Goal: Information Seeking & Learning: Learn about a topic

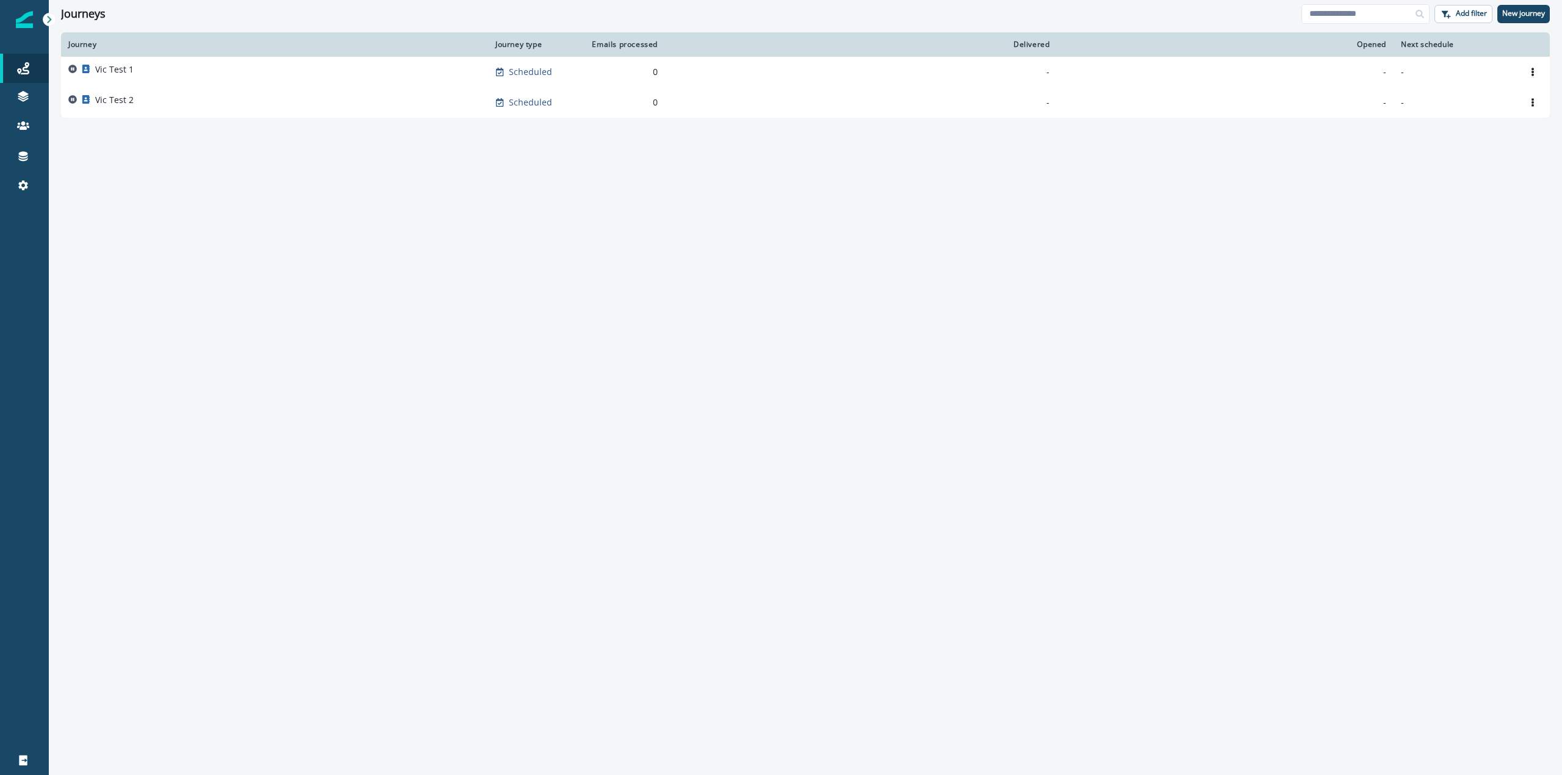
click at [23, 22] on img at bounding box center [24, 19] width 17 height 17
click at [28, 66] on icon at bounding box center [23, 68] width 12 height 12
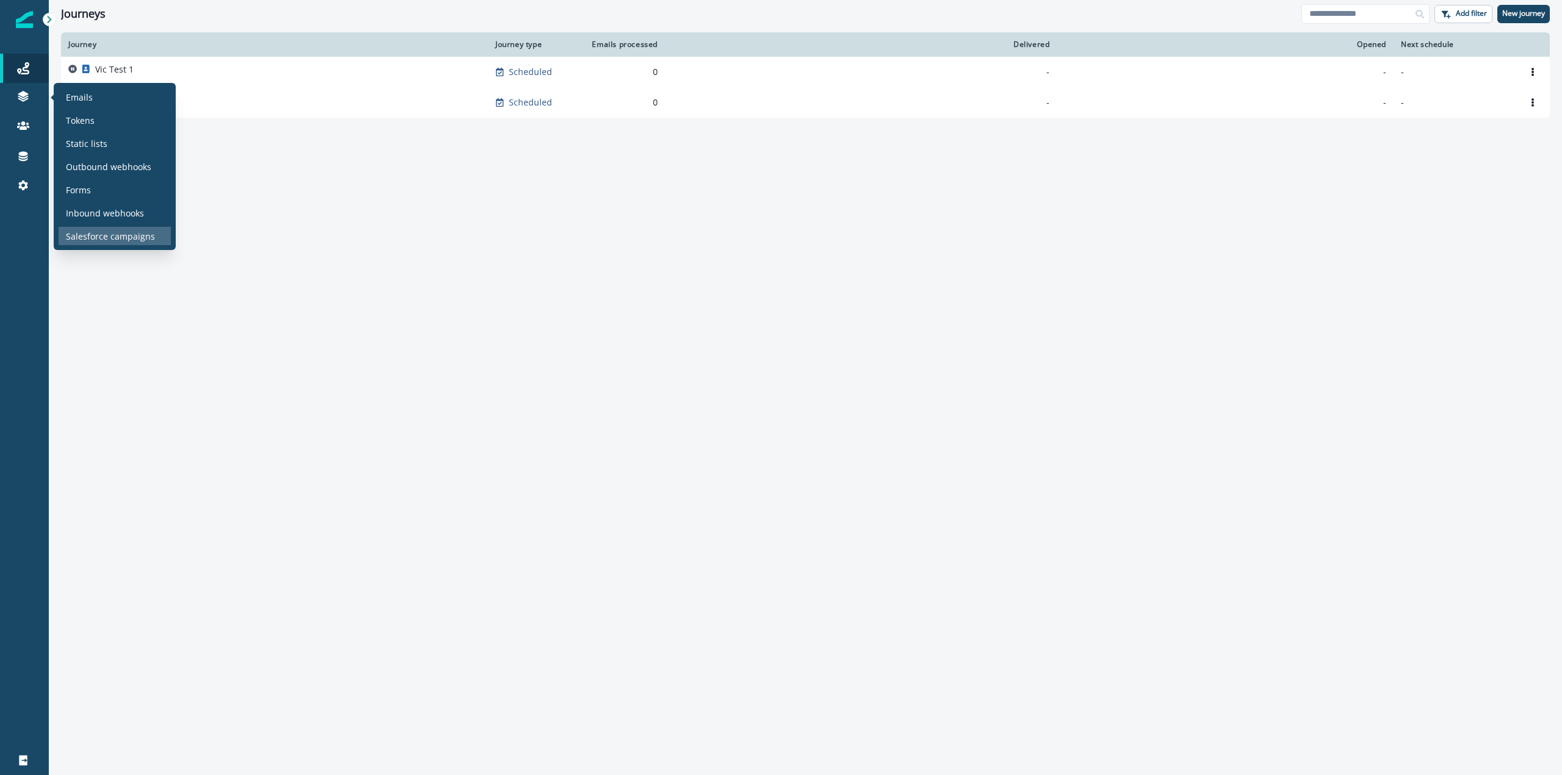
click at [96, 236] on p "Salesforce campaigns" at bounding box center [110, 236] width 89 height 13
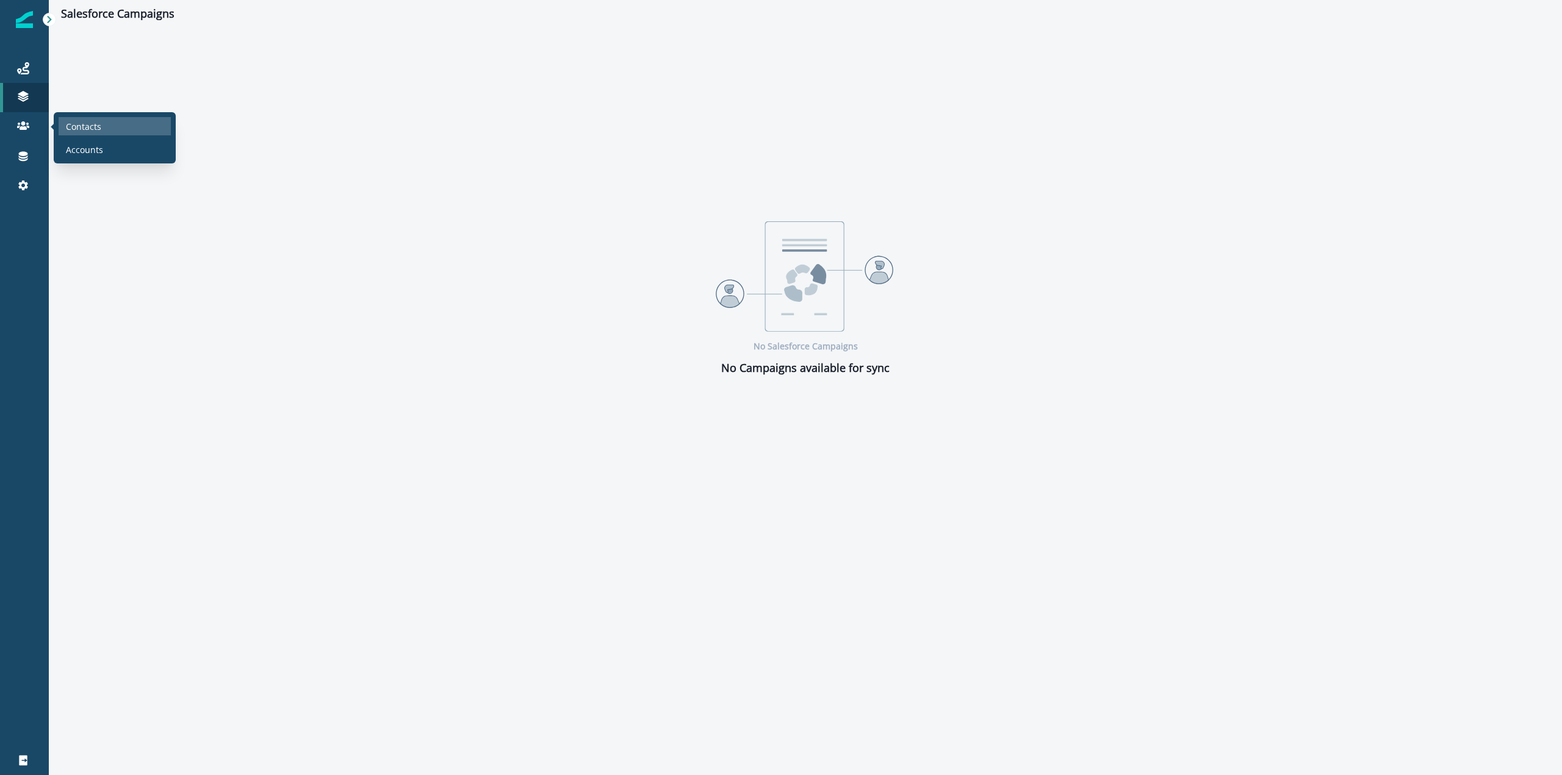
click at [68, 129] on p "Contacts" at bounding box center [83, 126] width 35 height 13
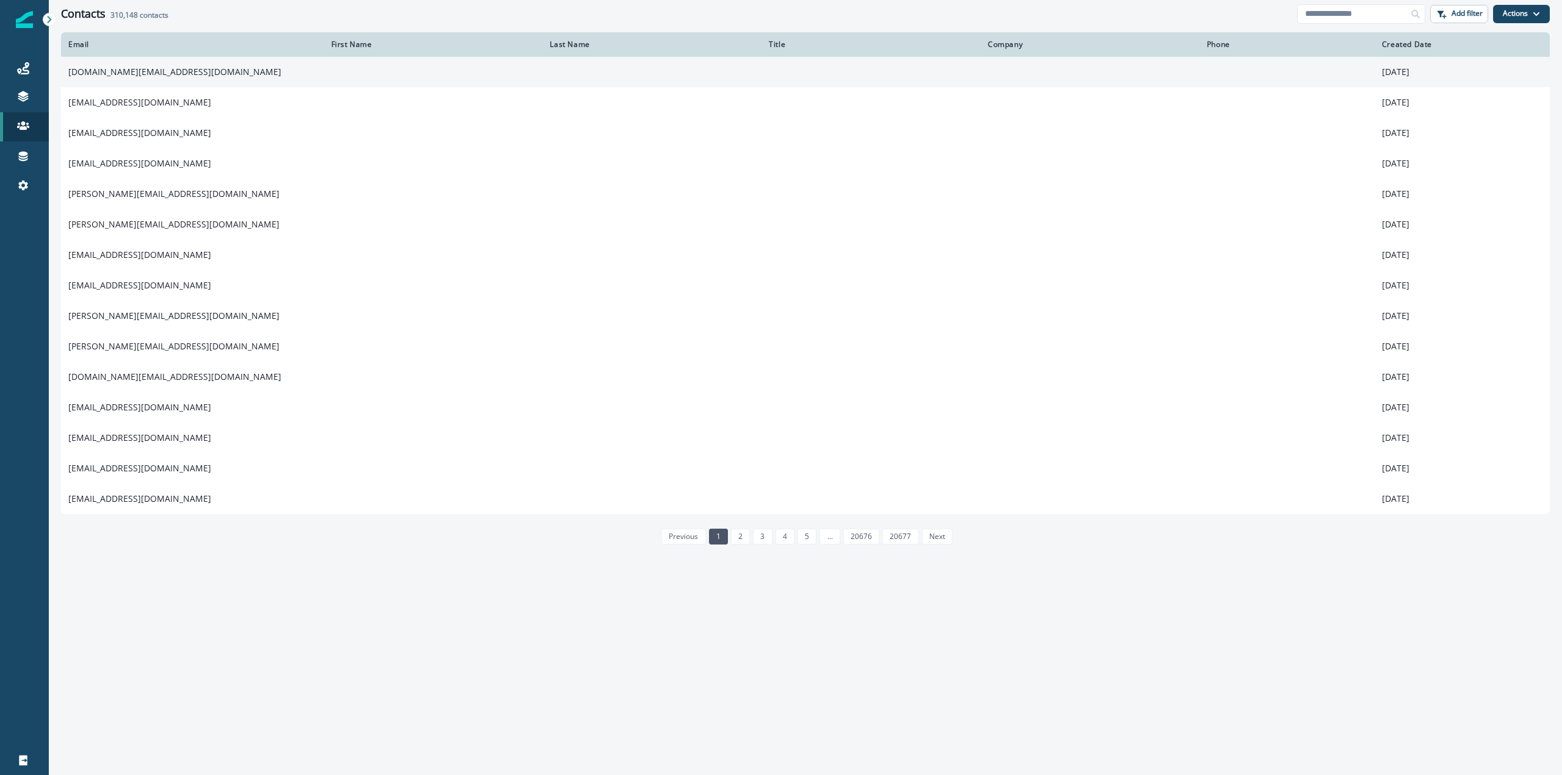
click at [342, 70] on td at bounding box center [433, 72] width 219 height 30
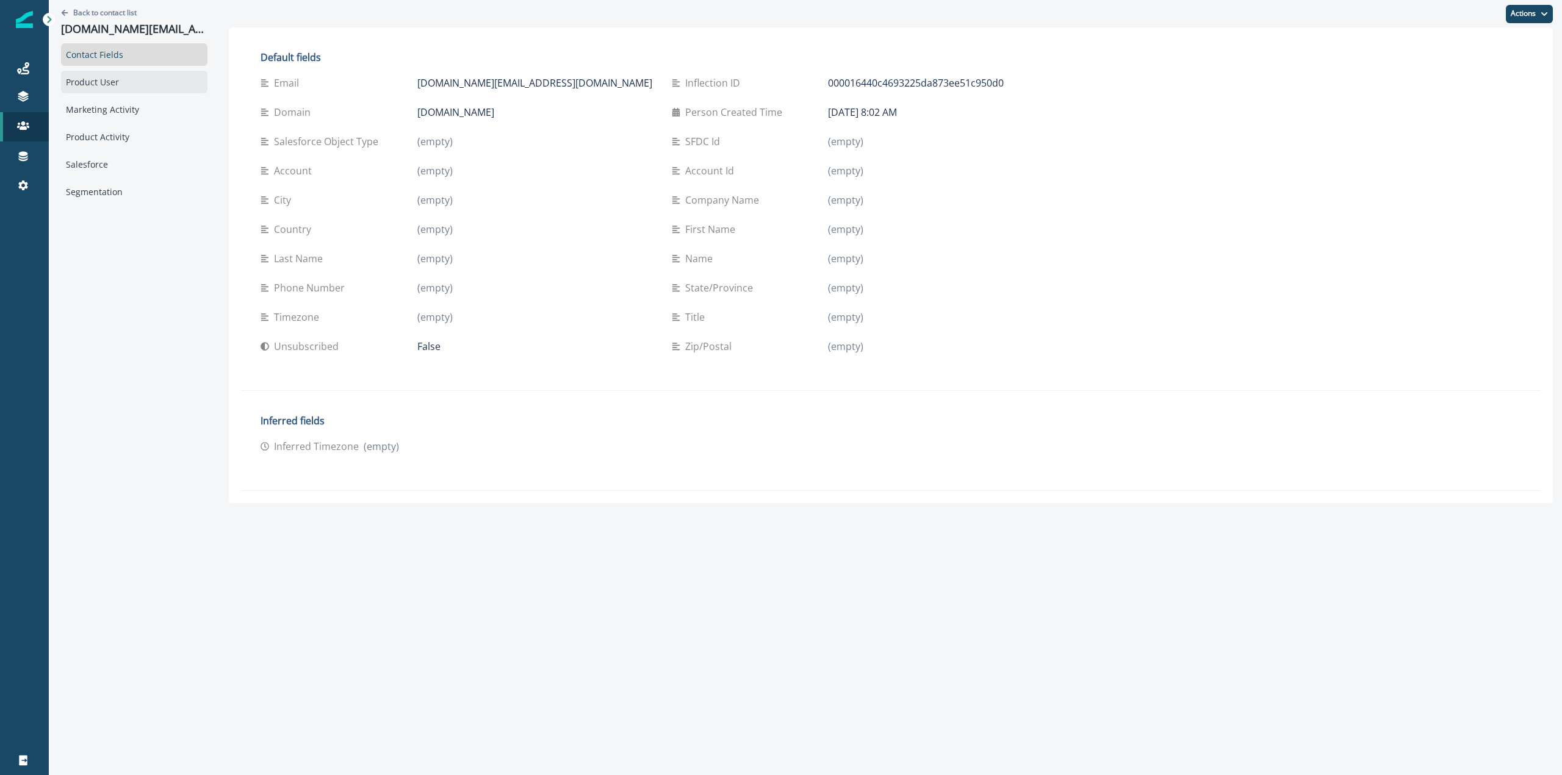
click at [110, 84] on div "Product User" at bounding box center [134, 82] width 146 height 23
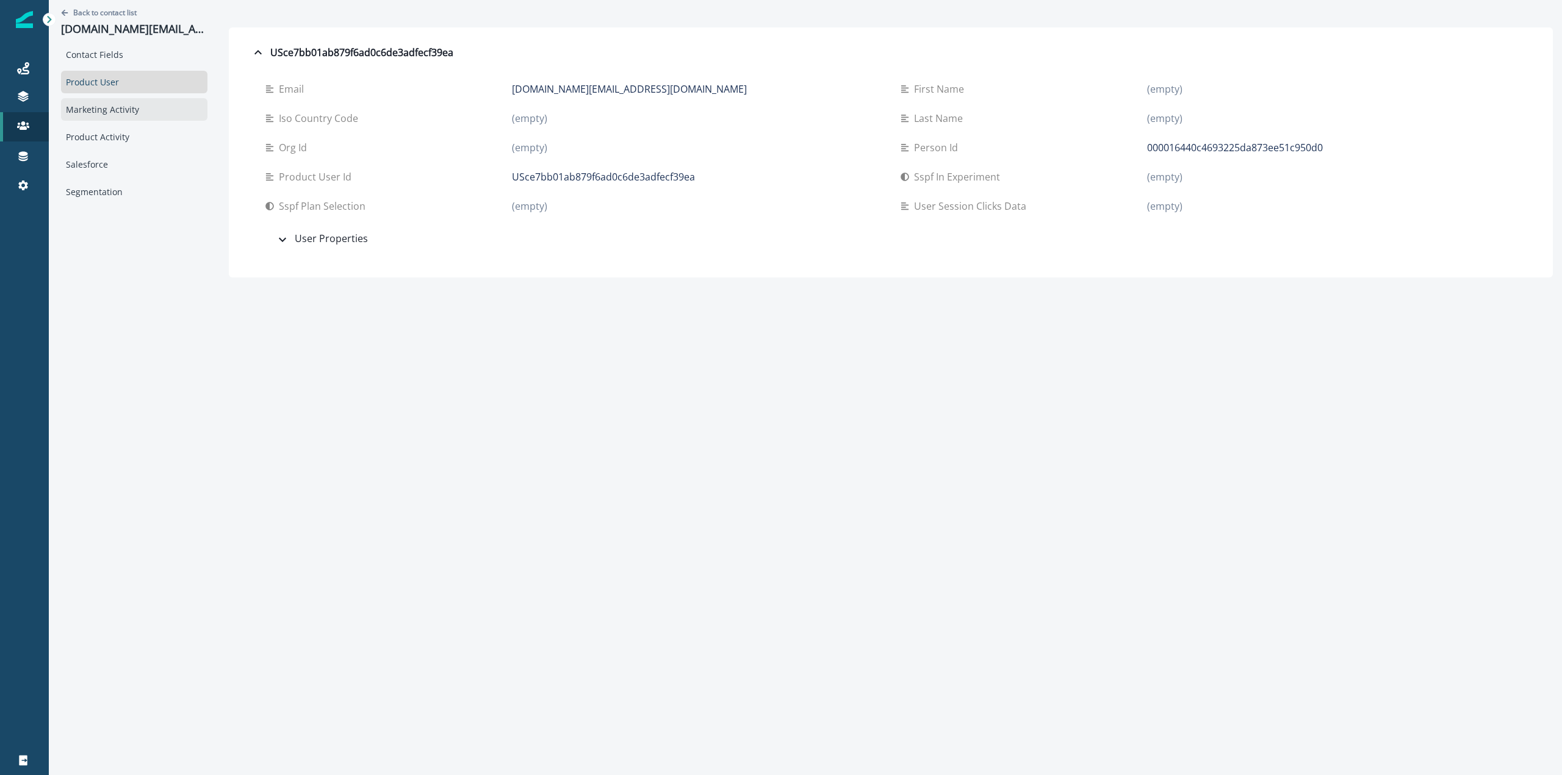
click at [106, 105] on div "Marketing Activity" at bounding box center [134, 109] width 146 height 23
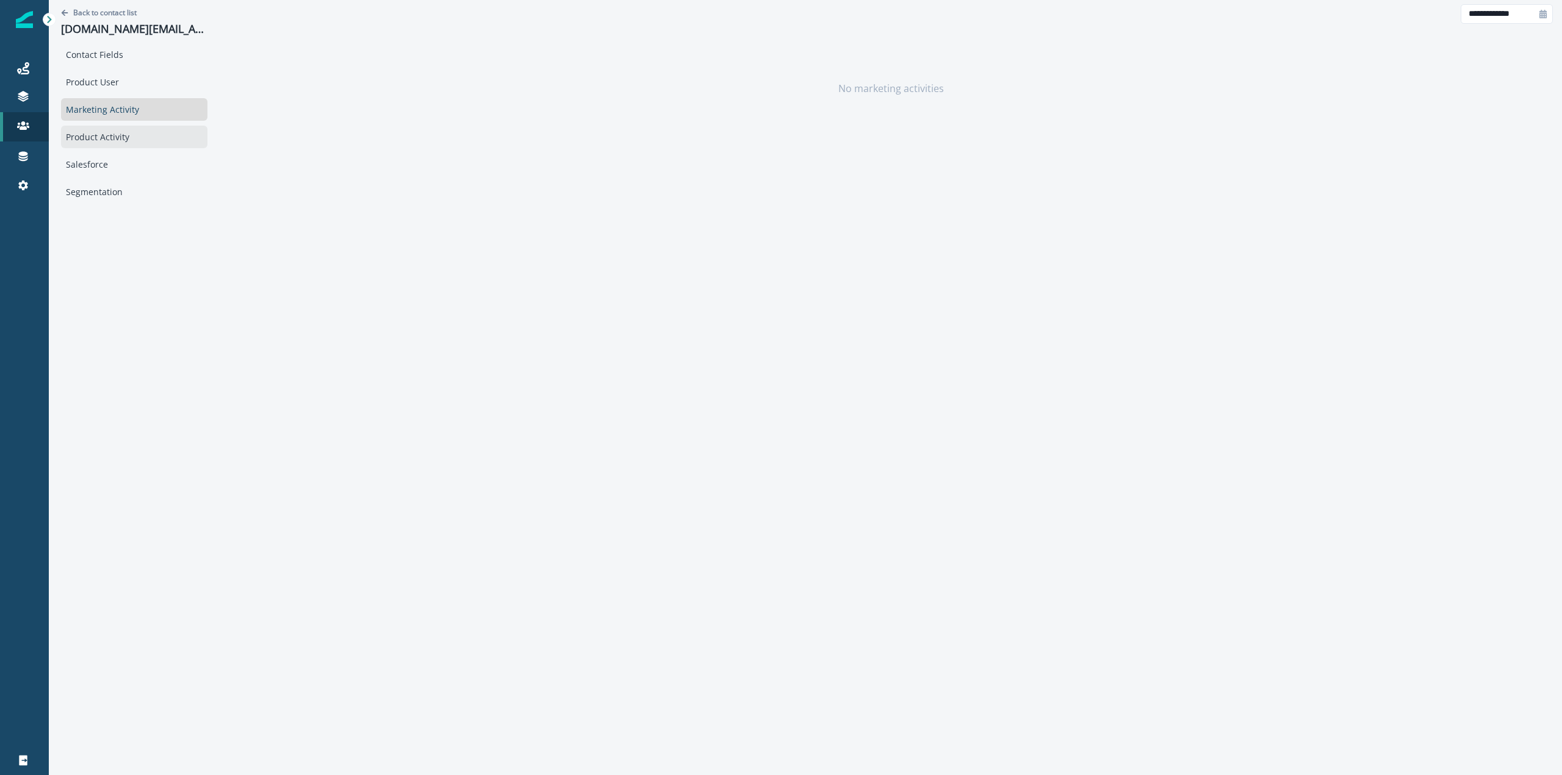
click at [108, 136] on div "Product Activity" at bounding box center [134, 137] width 146 height 23
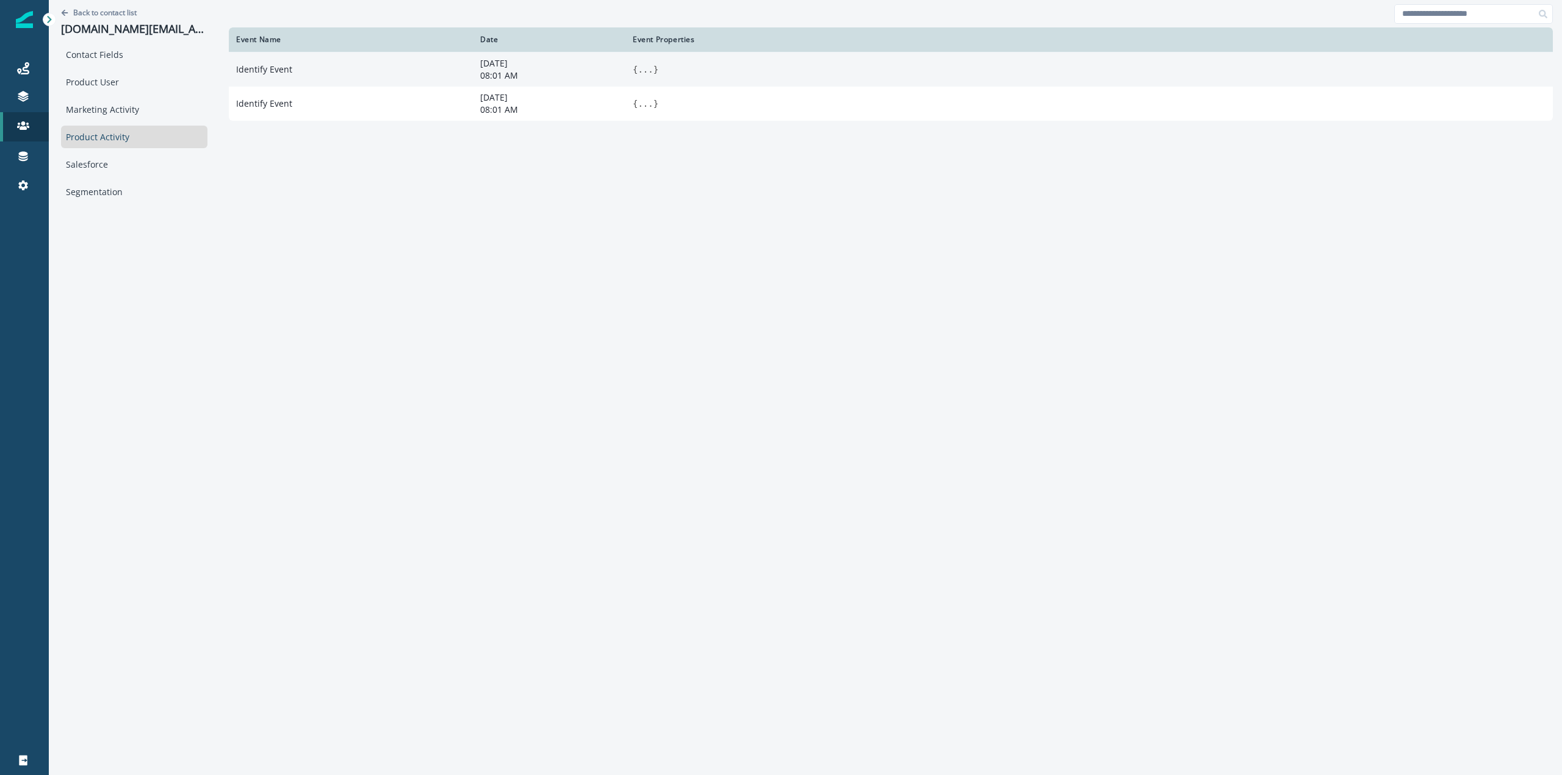
click at [486, 74] on p "08:01 AM" at bounding box center [549, 76] width 138 height 12
click at [653, 66] on span "}" at bounding box center [655, 70] width 5 height 10
click at [637, 71] on button "..." at bounding box center [644, 69] width 15 height 12
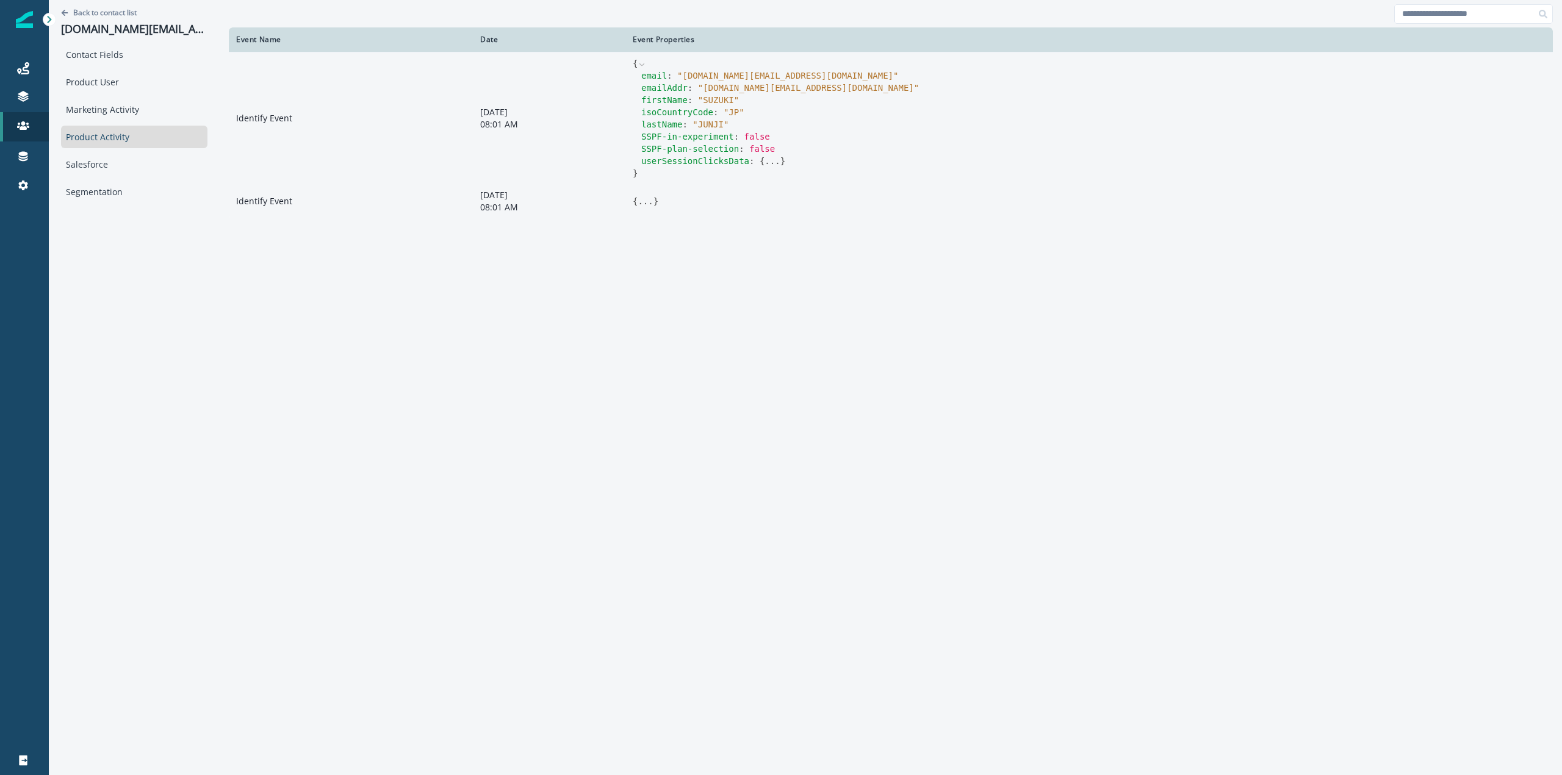
click at [637, 198] on button "..." at bounding box center [644, 201] width 15 height 12
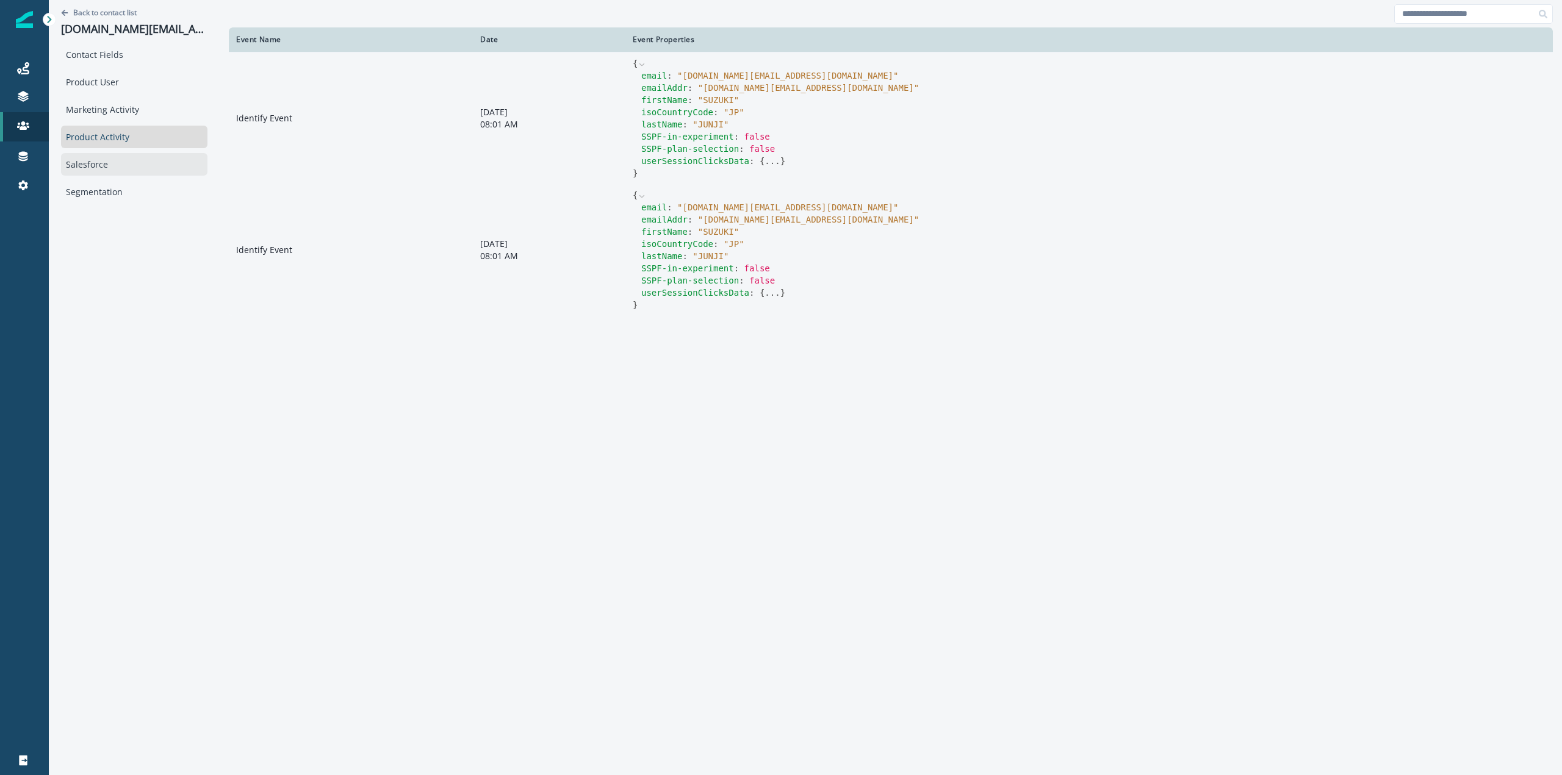
click at [105, 161] on div "Salesforce" at bounding box center [134, 164] width 146 height 23
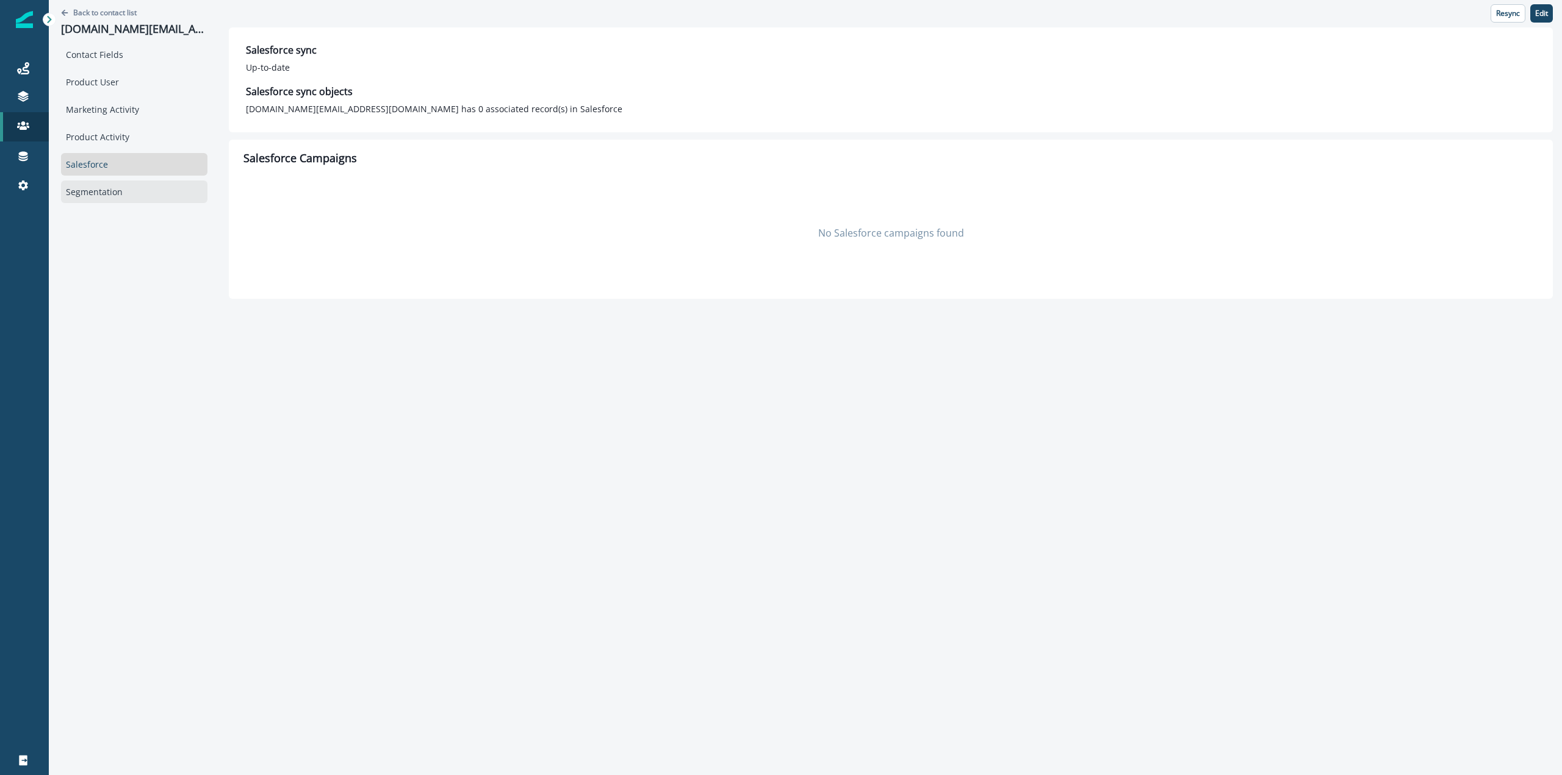
click at [99, 197] on div "Segmentation" at bounding box center [134, 192] width 146 height 23
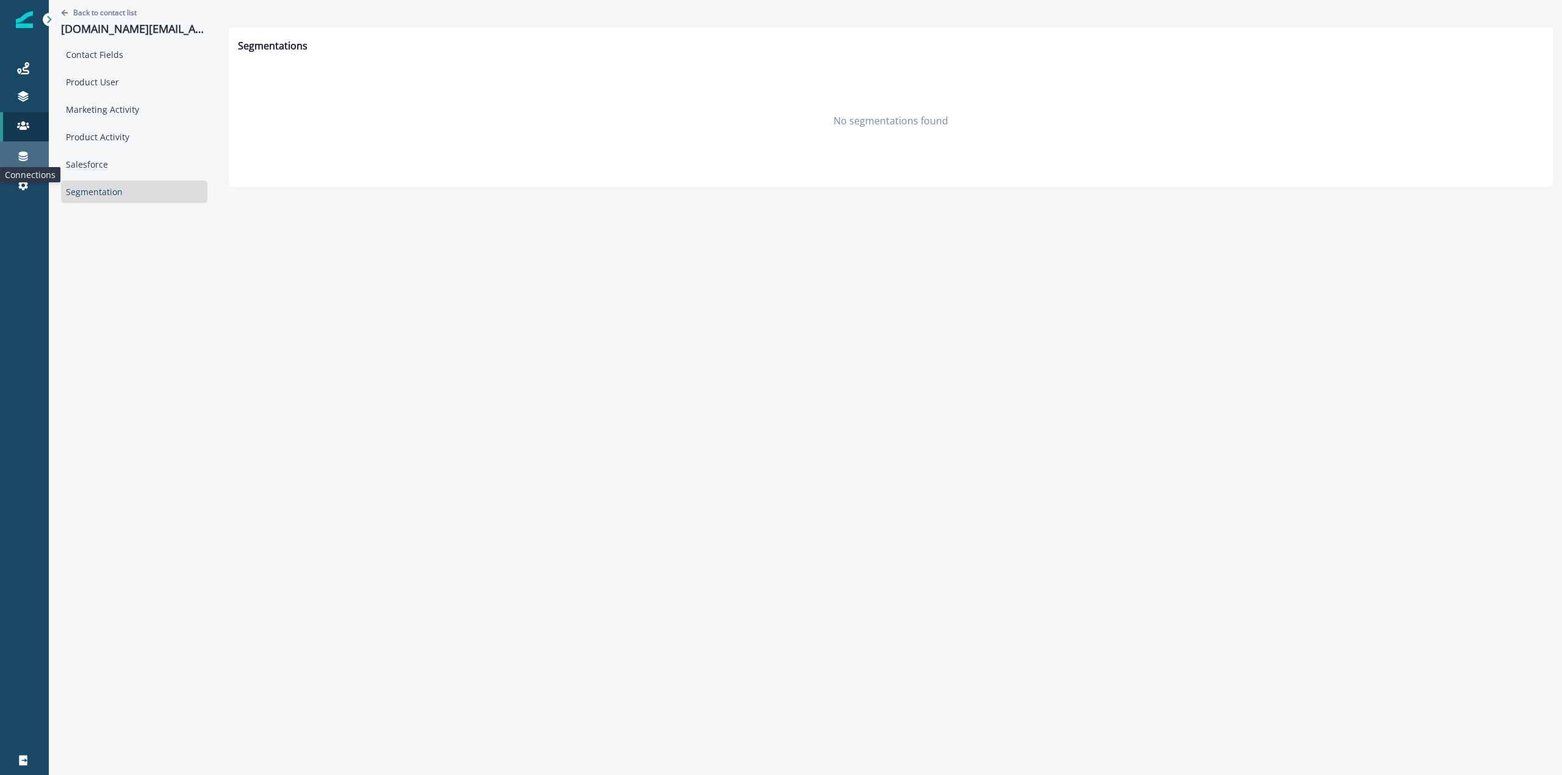
click at [21, 151] on icon at bounding box center [23, 156] width 12 height 12
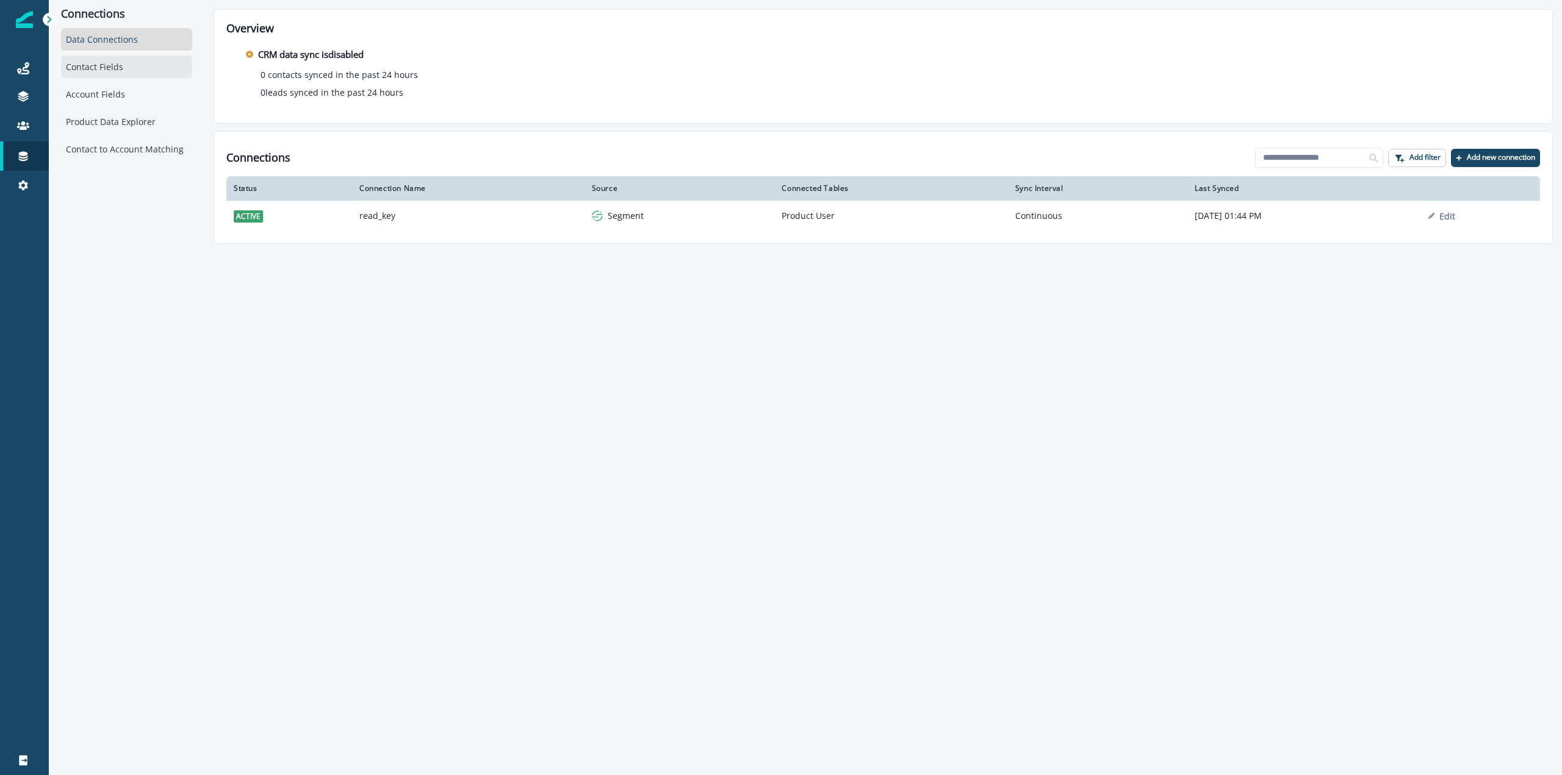
click at [82, 58] on div "Contact Fields" at bounding box center [126, 67] width 131 height 23
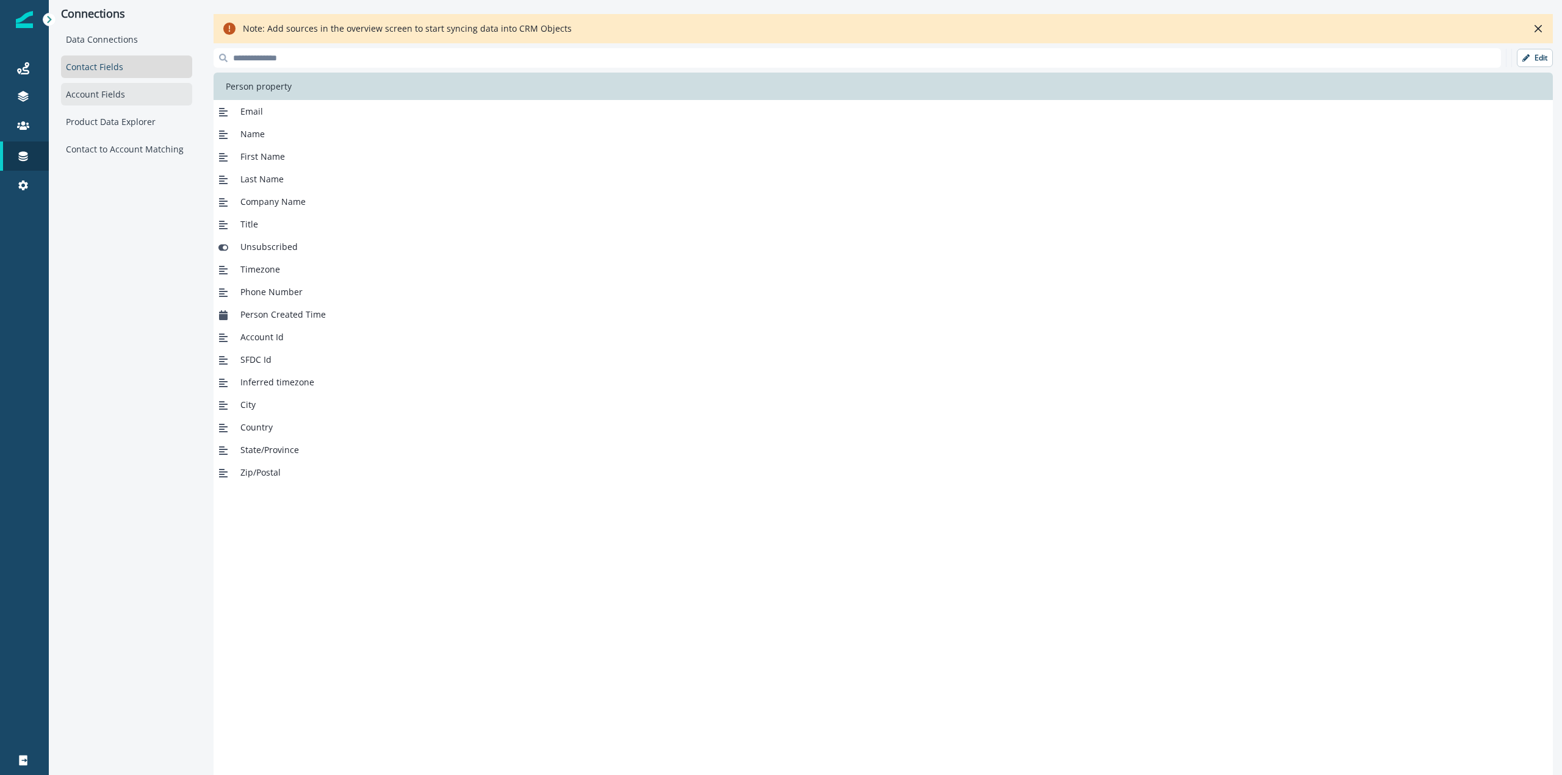
click at [94, 89] on div "Account Fields" at bounding box center [126, 94] width 131 height 23
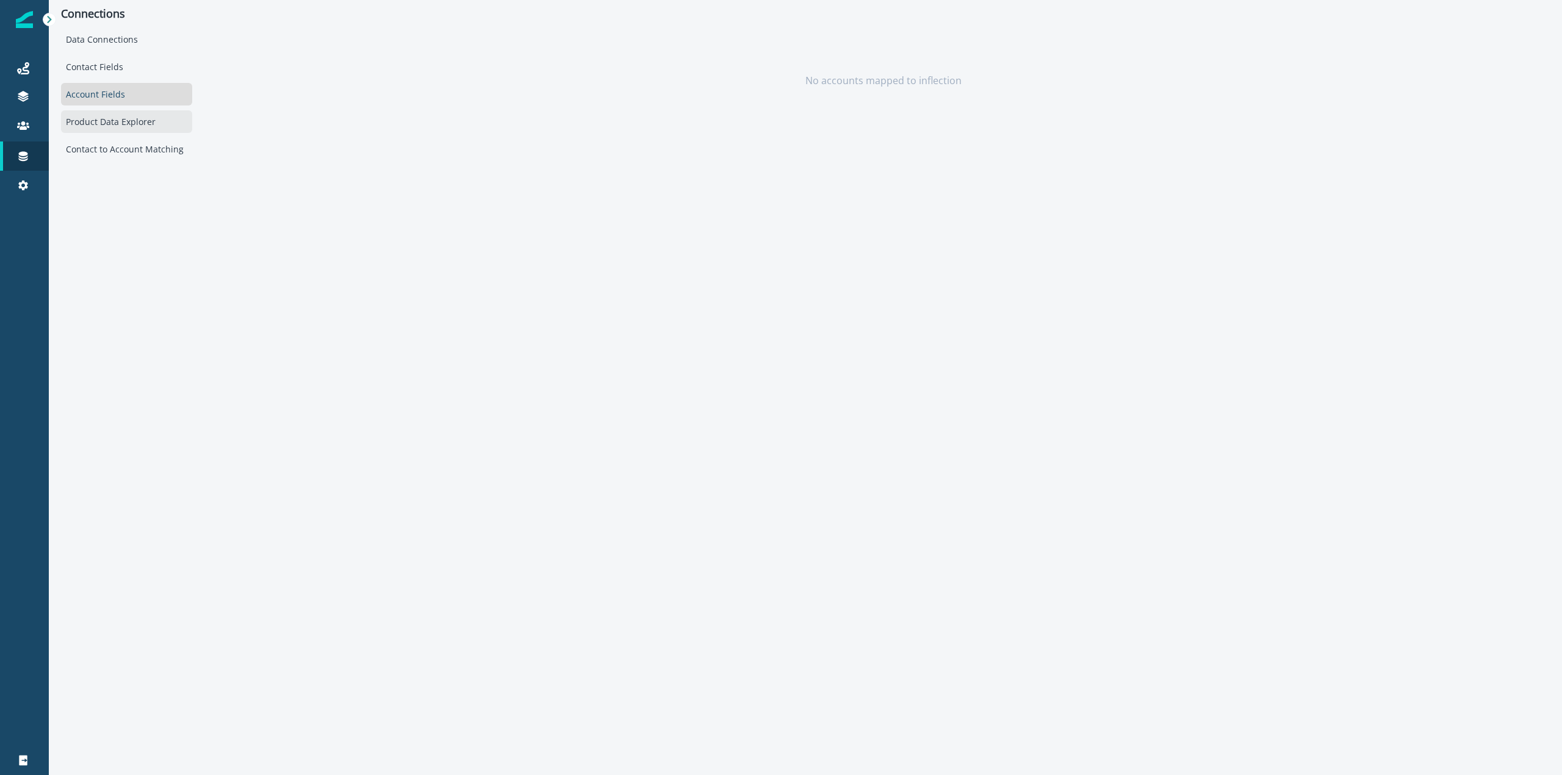
click at [104, 115] on div "Product Data Explorer" at bounding box center [126, 121] width 131 height 23
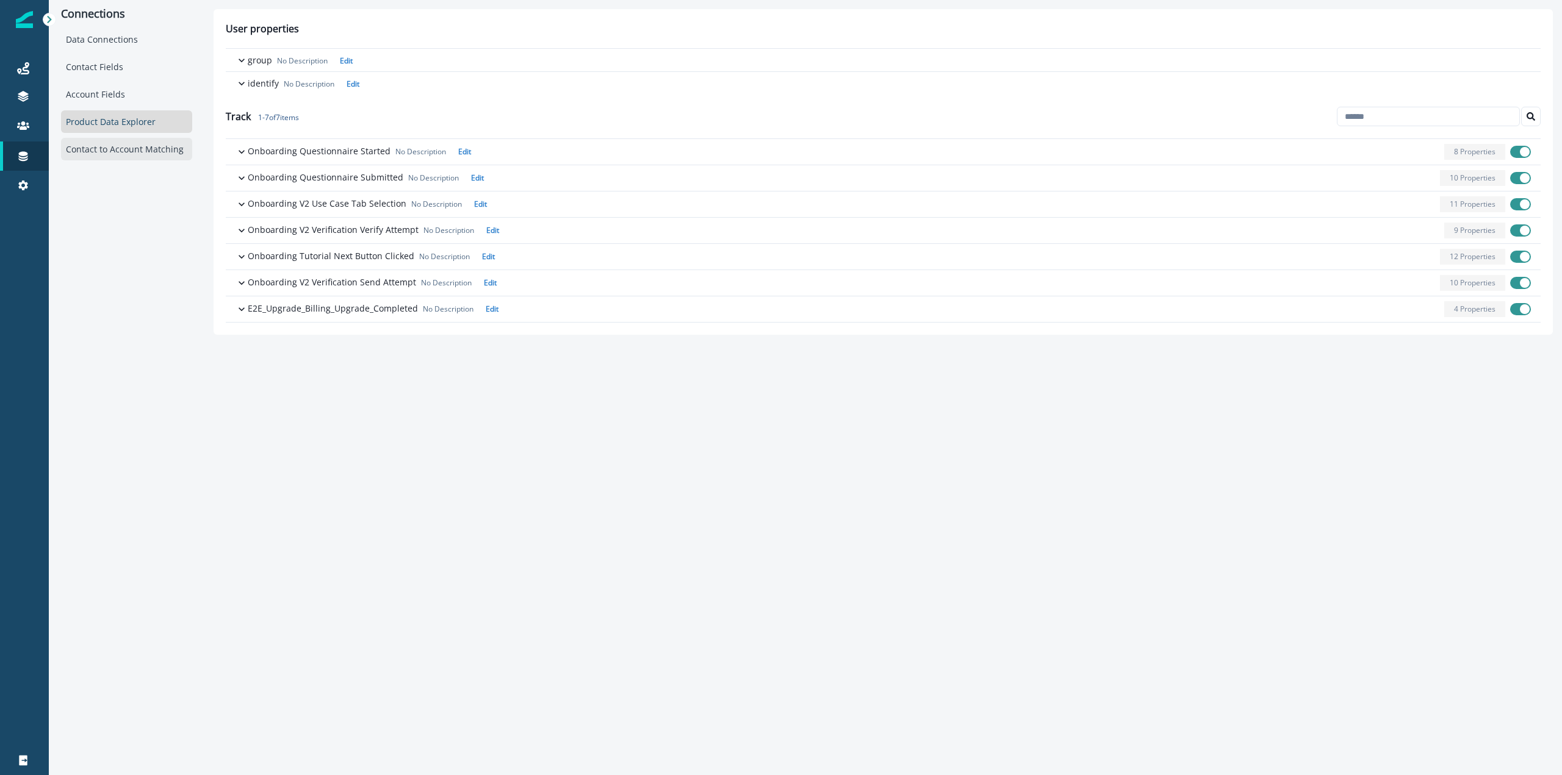
click at [111, 146] on div "Contact to Account Matching" at bounding box center [126, 149] width 131 height 23
